Goal: Task Accomplishment & Management: Manage account settings

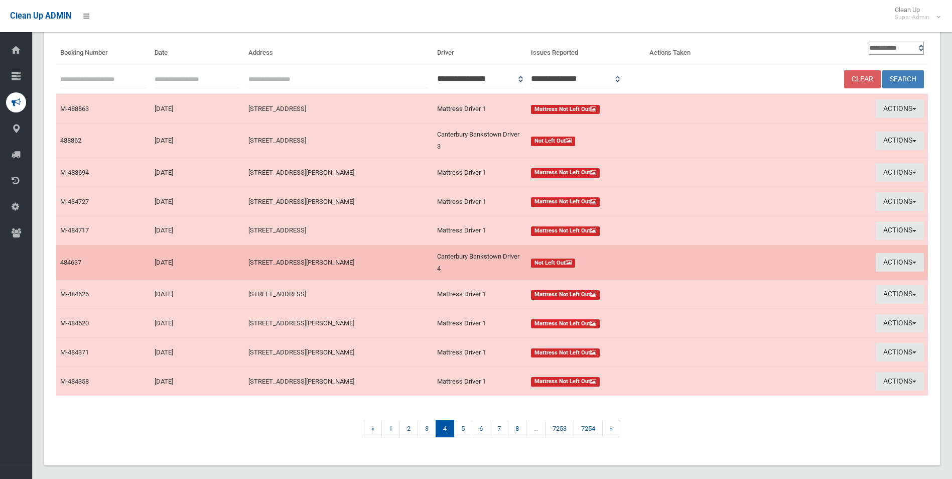
scroll to position [91, 0]
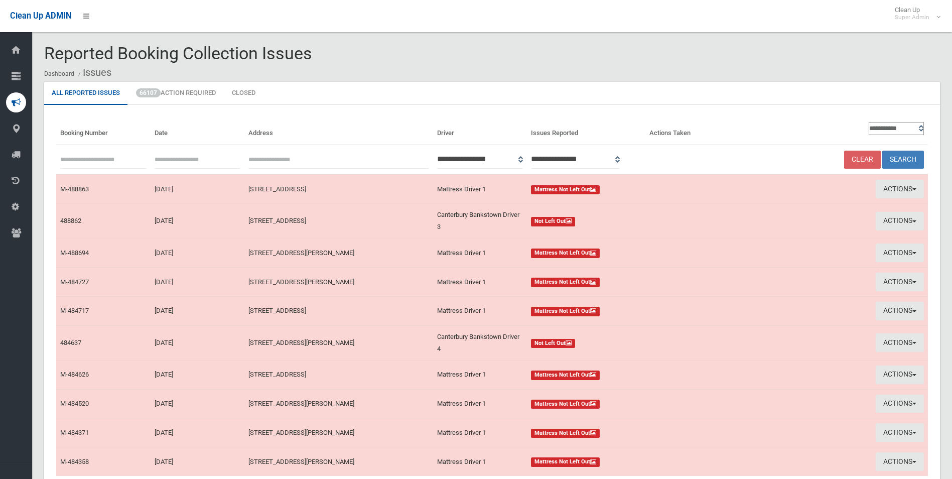
scroll to position [84, 0]
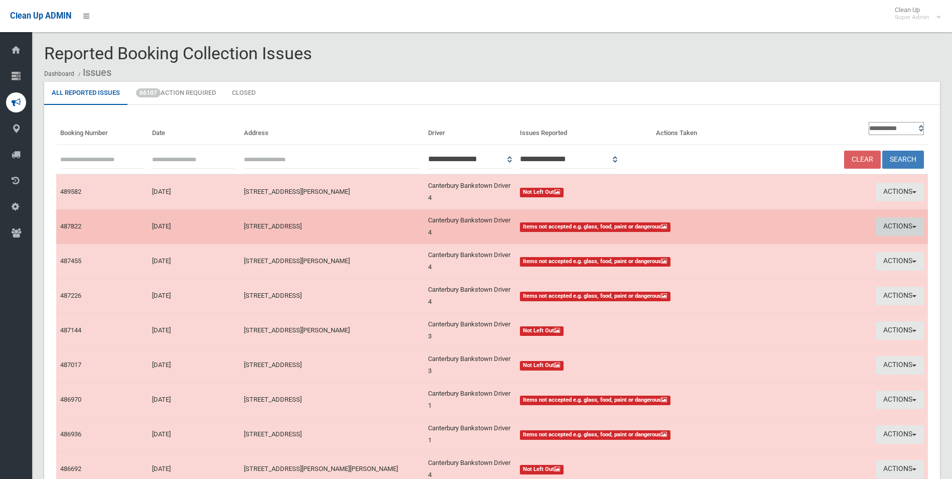
click at [886, 222] on button "Actions" at bounding box center [899, 226] width 48 height 19
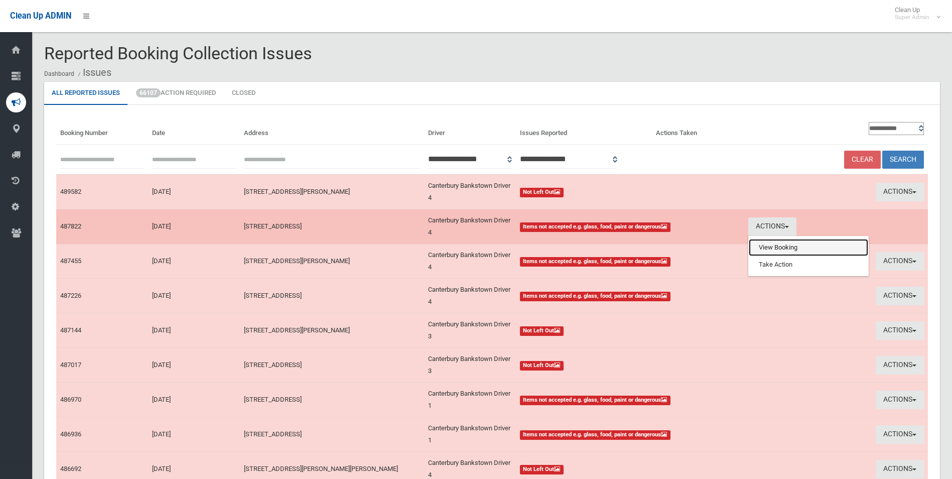
click at [781, 249] on link "View Booking" at bounding box center [807, 247] width 119 height 17
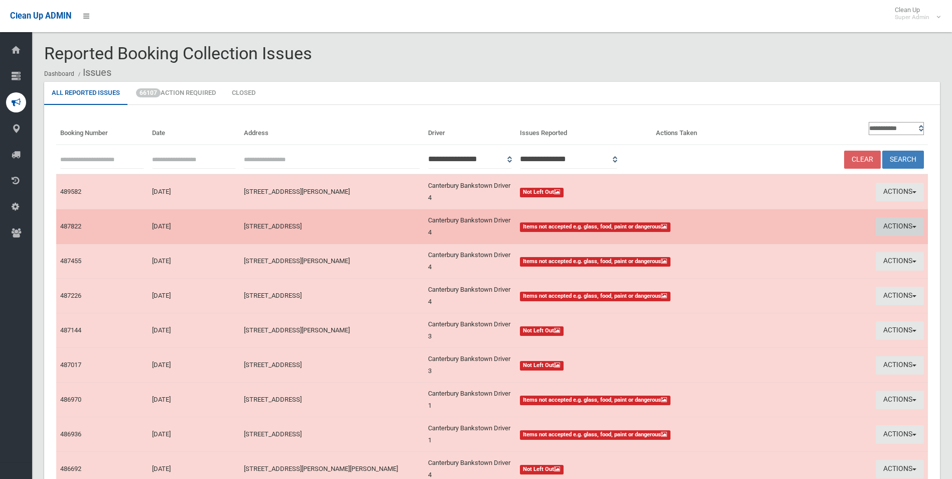
click at [894, 227] on button "Actions" at bounding box center [899, 226] width 48 height 19
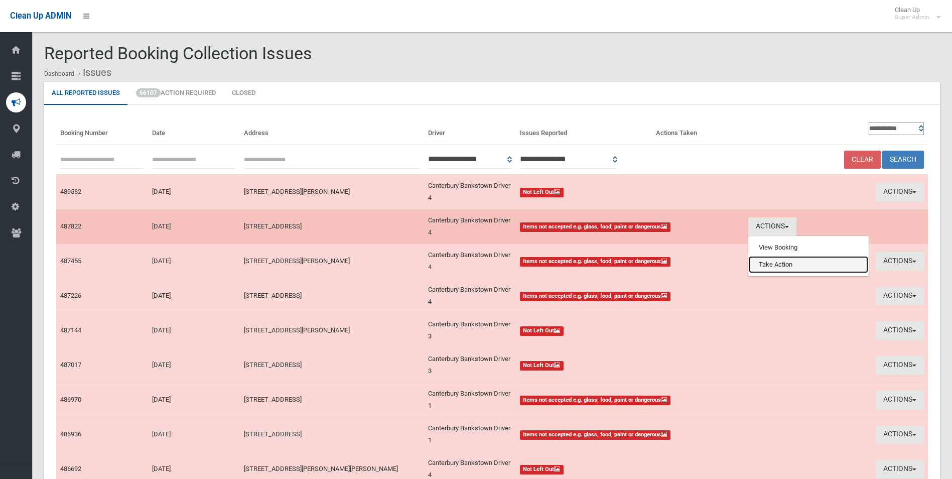
click at [790, 265] on link "Take Action" at bounding box center [807, 264] width 119 height 17
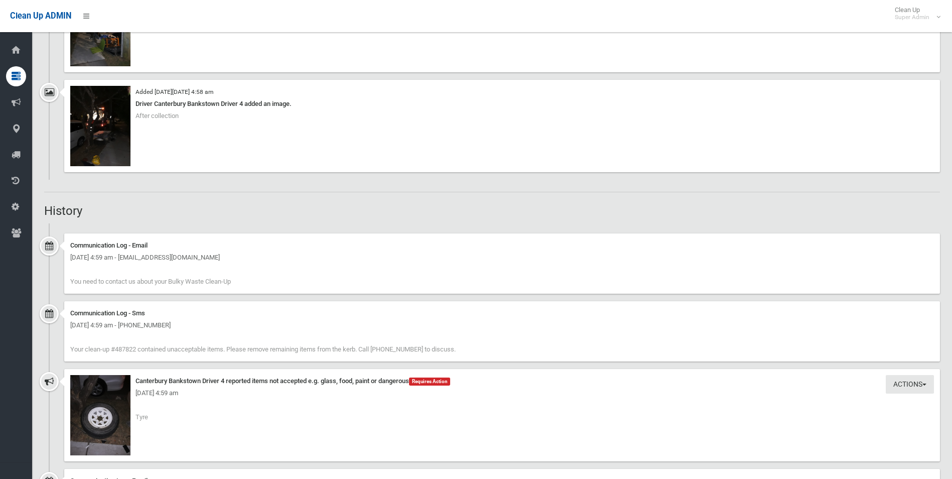
scroll to position [1003, 0]
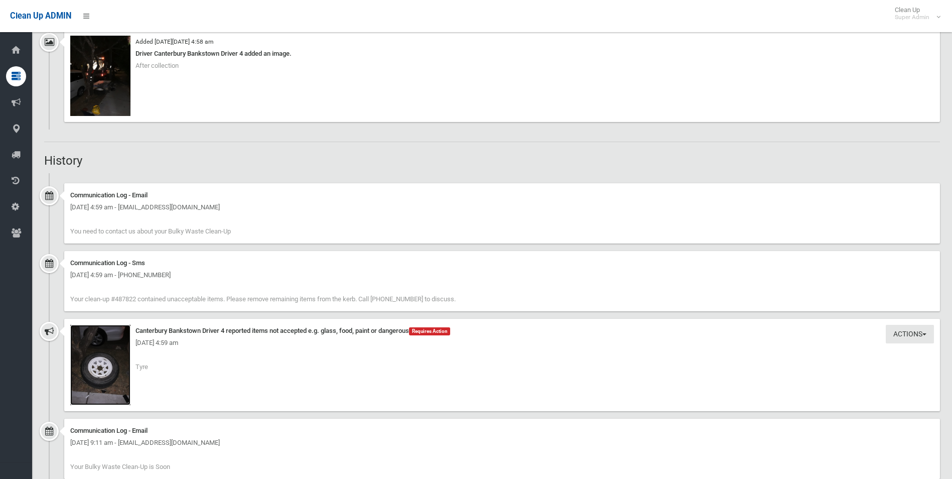
click at [117, 377] on img at bounding box center [100, 365] width 60 height 80
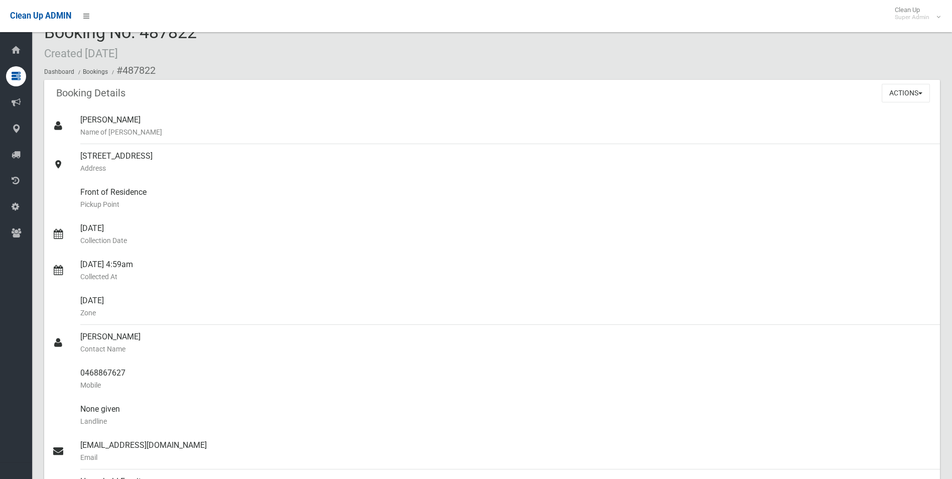
scroll to position [0, 0]
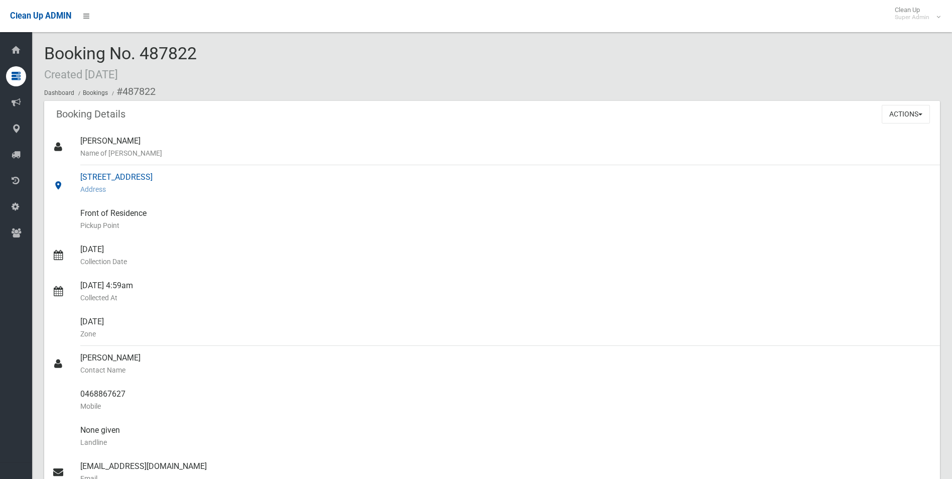
drag, startPoint x: 78, startPoint y: 176, endPoint x: 251, endPoint y: 177, distance: 173.1
click at [251, 177] on link "[STREET_ADDRESS] Address" at bounding box center [491, 183] width 895 height 36
drag, startPoint x: 251, startPoint y: 177, endPoint x: 215, endPoint y: 175, distance: 36.7
copy link "[STREET_ADDRESS]"
click at [904, 113] on button "Actions" at bounding box center [905, 114] width 48 height 19
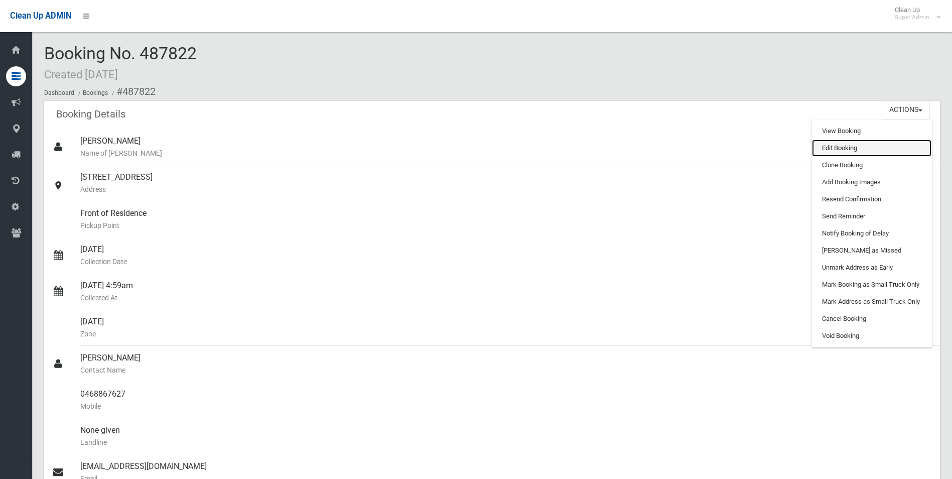
click at [840, 145] on link "Edit Booking" at bounding box center [871, 147] width 119 height 17
